Goal: Check status: Check status

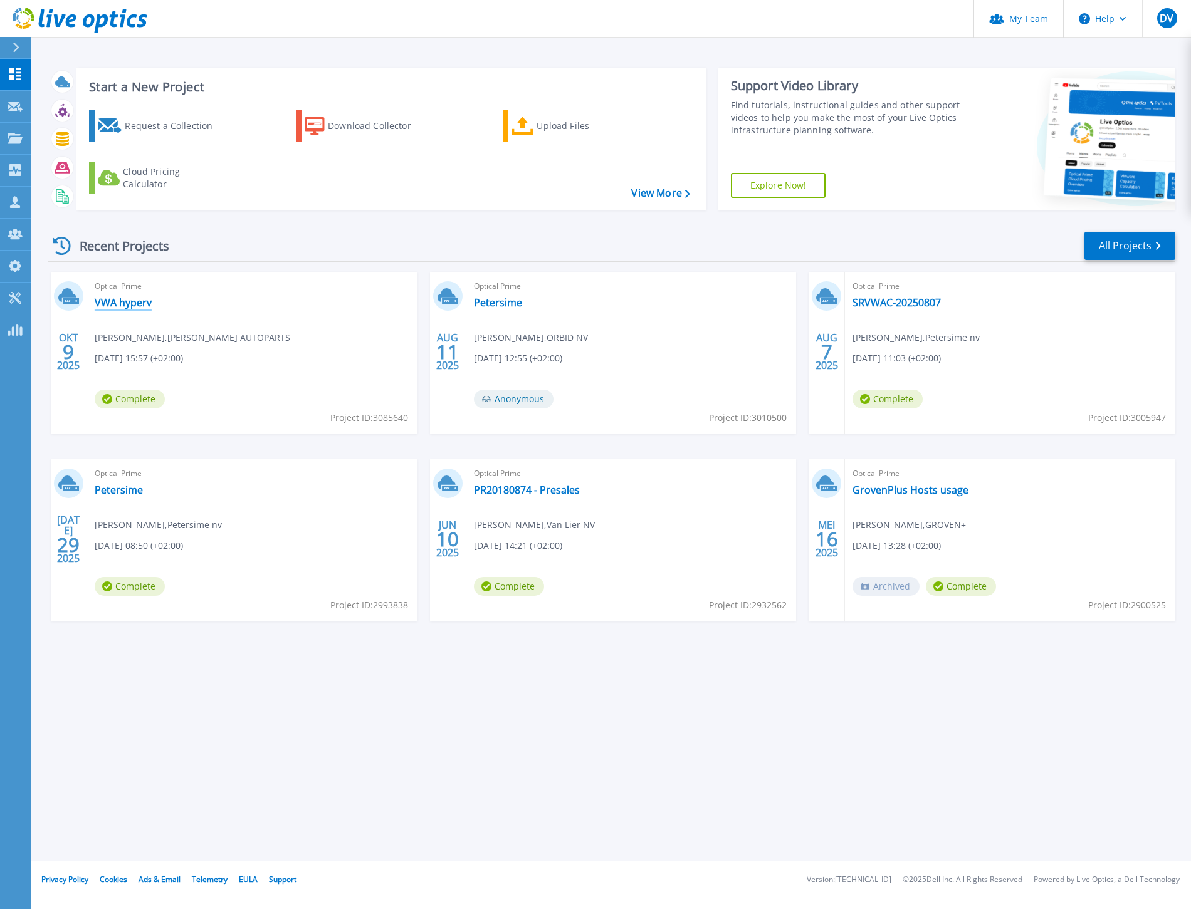
click at [128, 304] on link "VWA hyperv" at bounding box center [123, 302] width 57 height 13
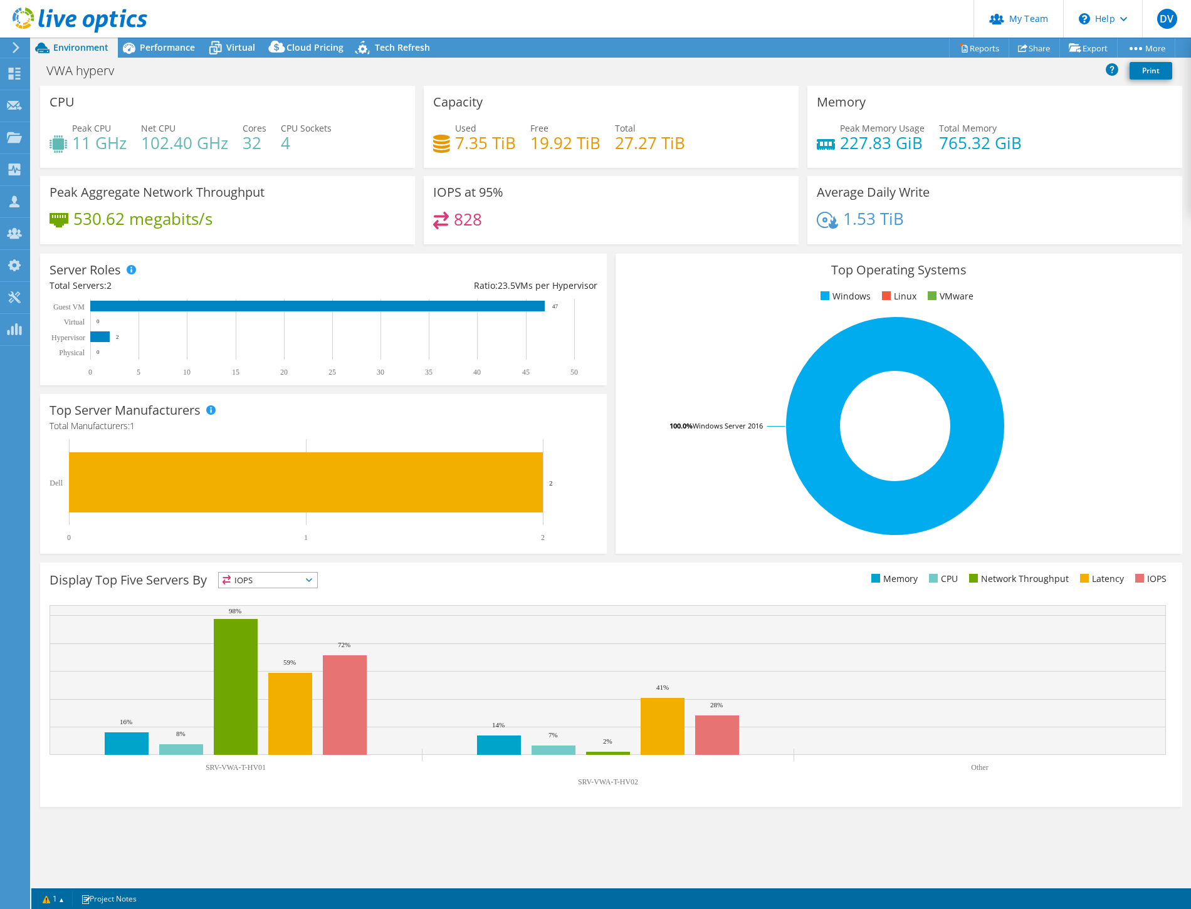
select select "EULondon"
select select "EUR"
click at [174, 46] on span "Performance" at bounding box center [167, 47] width 55 height 12
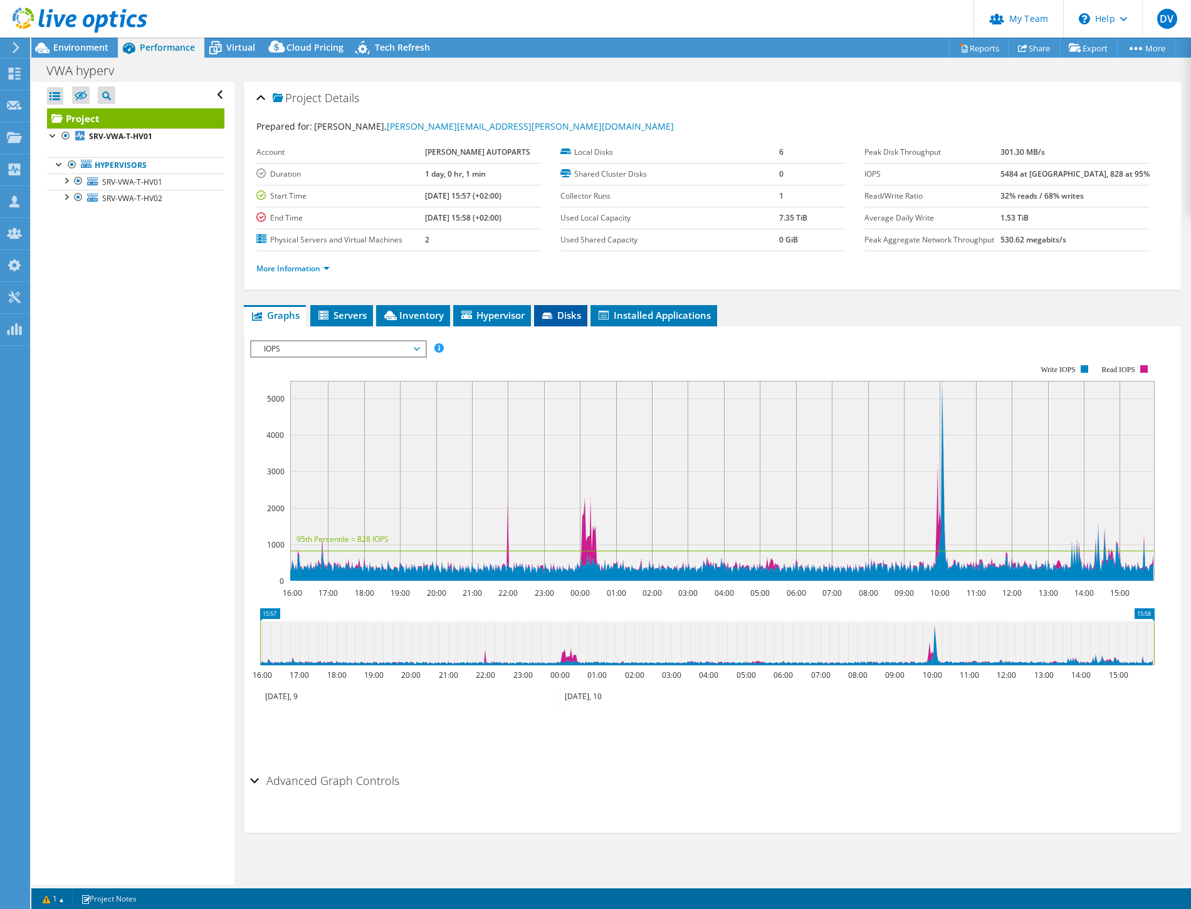
click at [558, 313] on span "Disks" at bounding box center [560, 315] width 41 height 13
